Goal: Task Accomplishment & Management: Complete application form

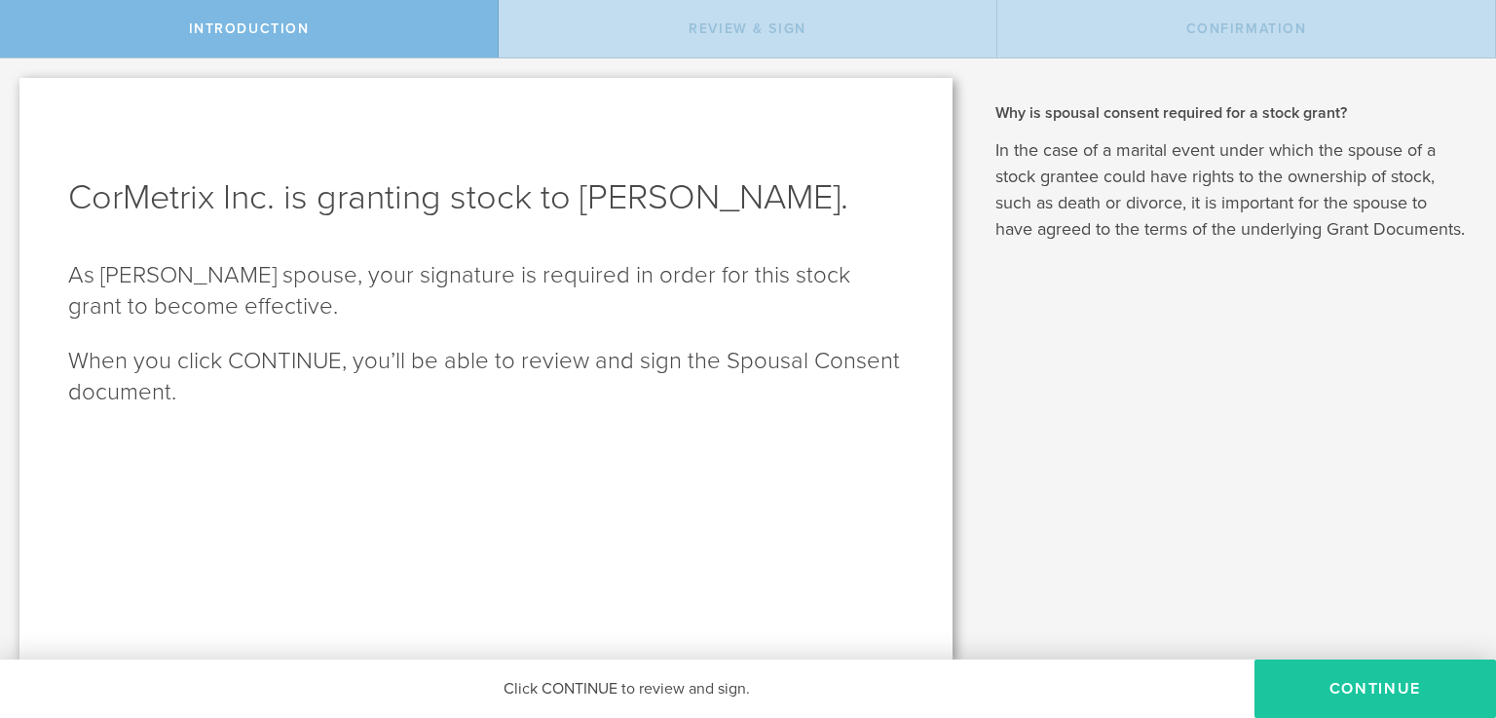
click at [1369, 687] on button "CONTINUE" at bounding box center [1376, 688] width 242 height 58
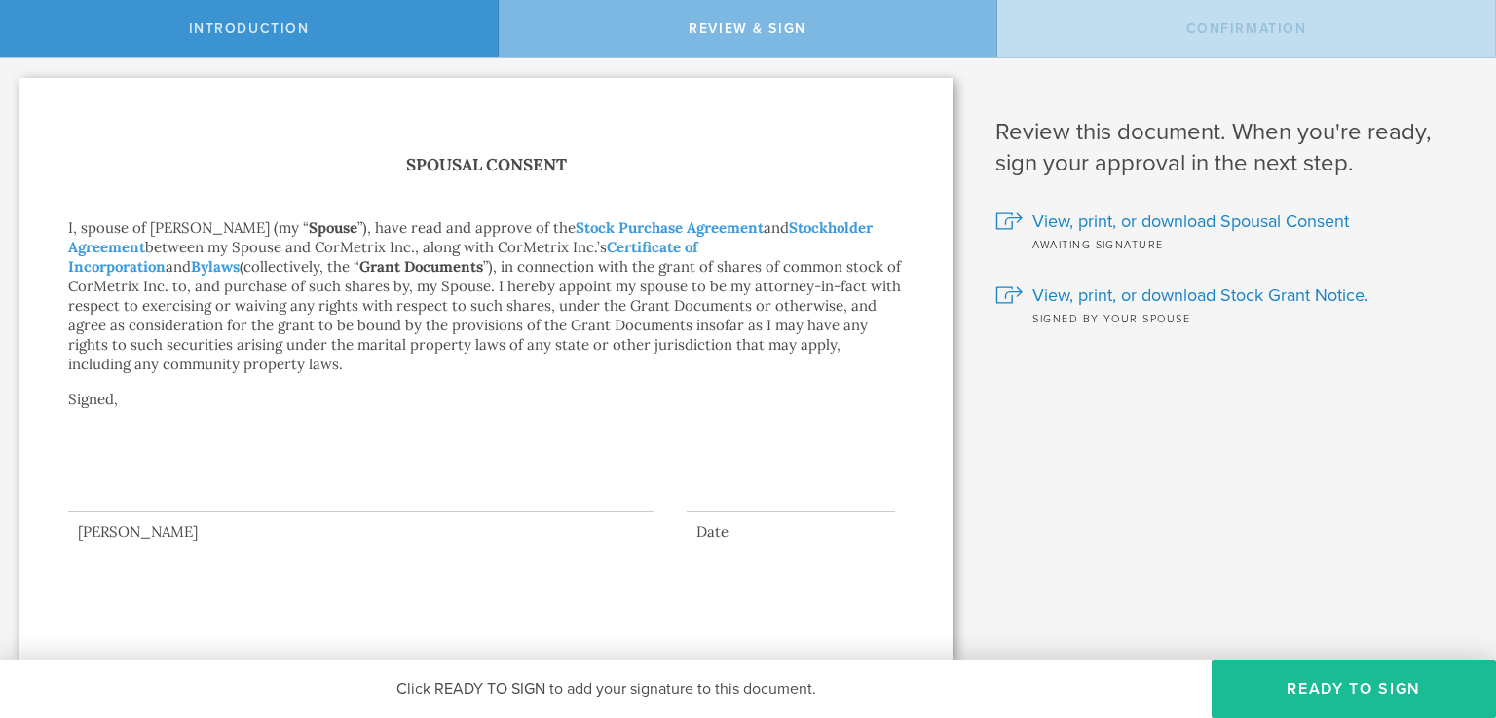
click at [206, 479] on div at bounding box center [360, 473] width 585 height 78
click at [162, 478] on div at bounding box center [360, 473] width 585 height 78
click at [1336, 673] on button "Ready to Sign" at bounding box center [1354, 688] width 284 height 58
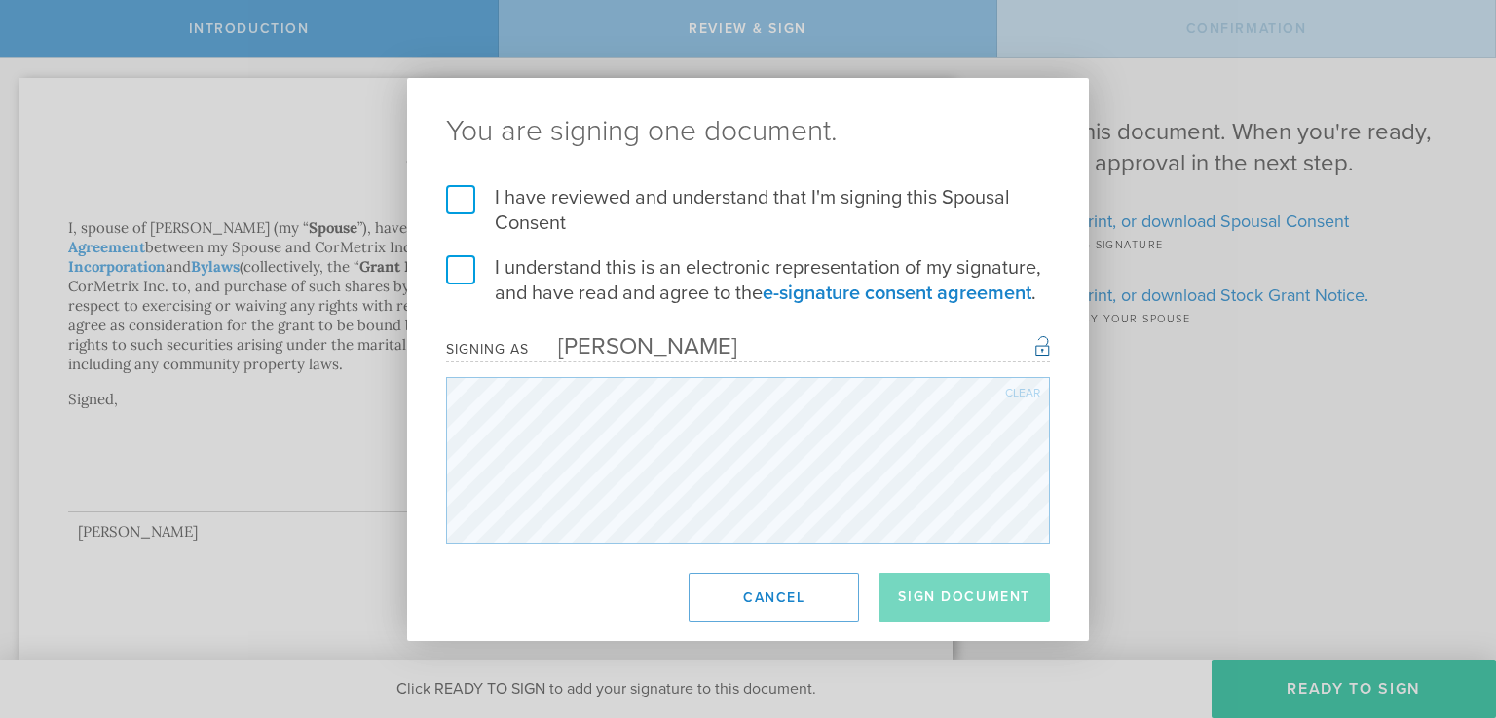
click at [457, 196] on label "I have reviewed and understand that I'm signing this Spousal Consent" at bounding box center [748, 210] width 604 height 51
click at [0, 0] on input "I have reviewed and understand that I'm signing this Spousal Consent" at bounding box center [0, 0] width 0 height 0
click at [456, 272] on label "I understand this is an electronic representation of my signature, and have rea…" at bounding box center [748, 280] width 604 height 51
click at [0, 0] on input "I understand this is an electronic representation of my signature, and have rea…" at bounding box center [0, 0] width 0 height 0
click at [939, 593] on button "Sign Document" at bounding box center [964, 597] width 171 height 49
